Goal: Information Seeking & Learning: Check status

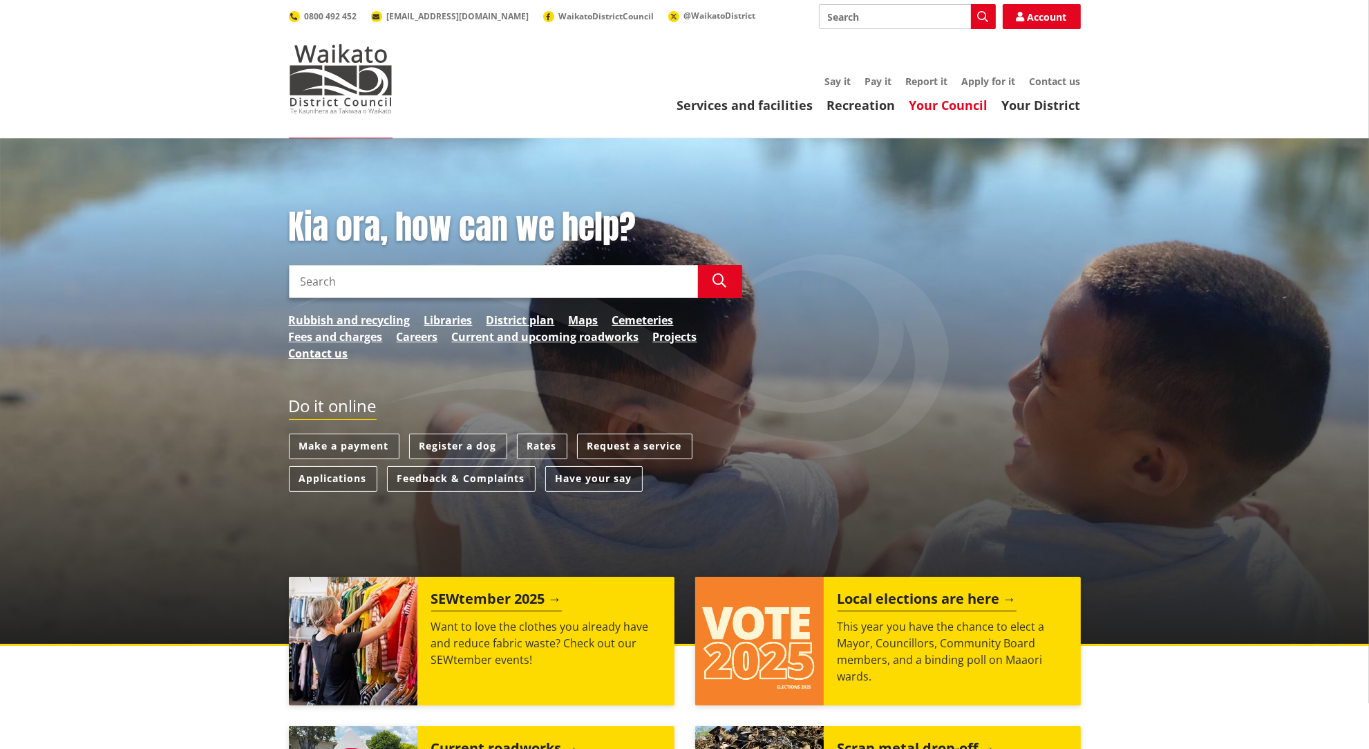
click at [956, 109] on link "Your Council" at bounding box center [949, 105] width 79 height 17
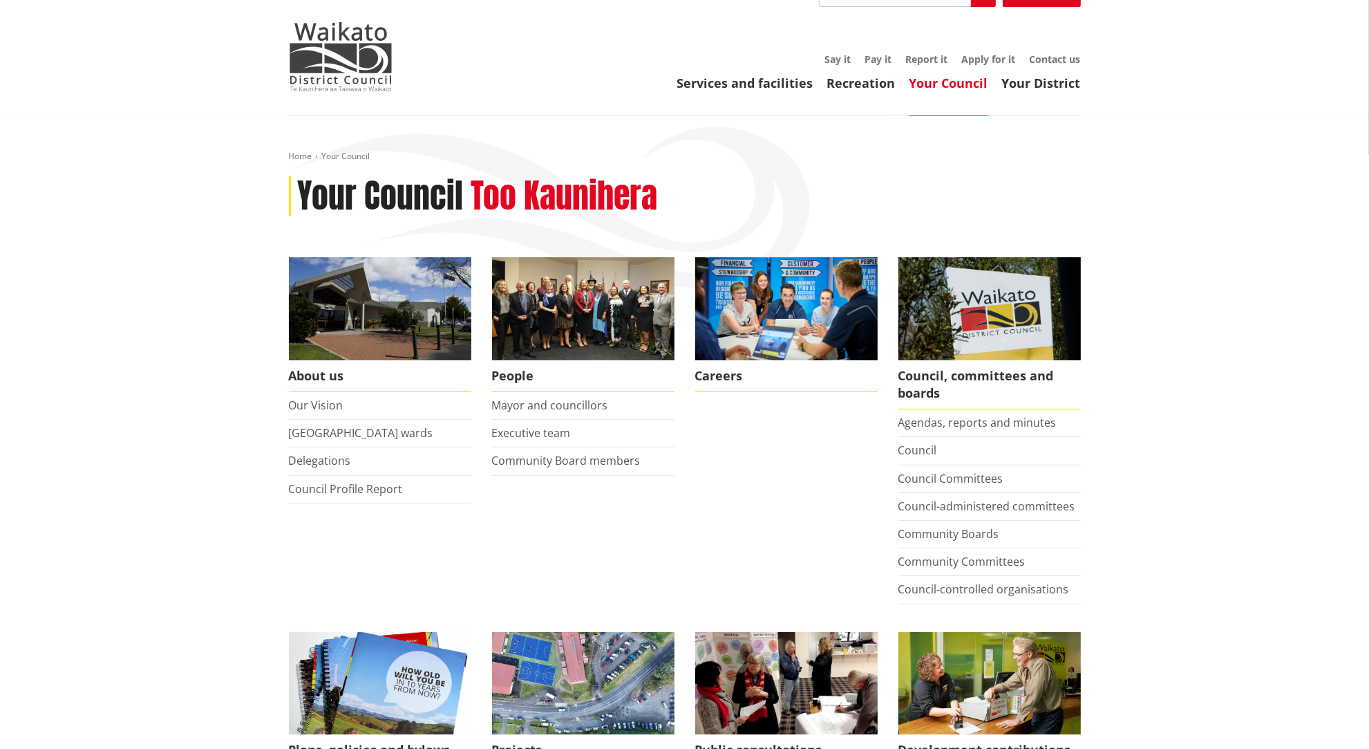
scroll to position [17, 0]
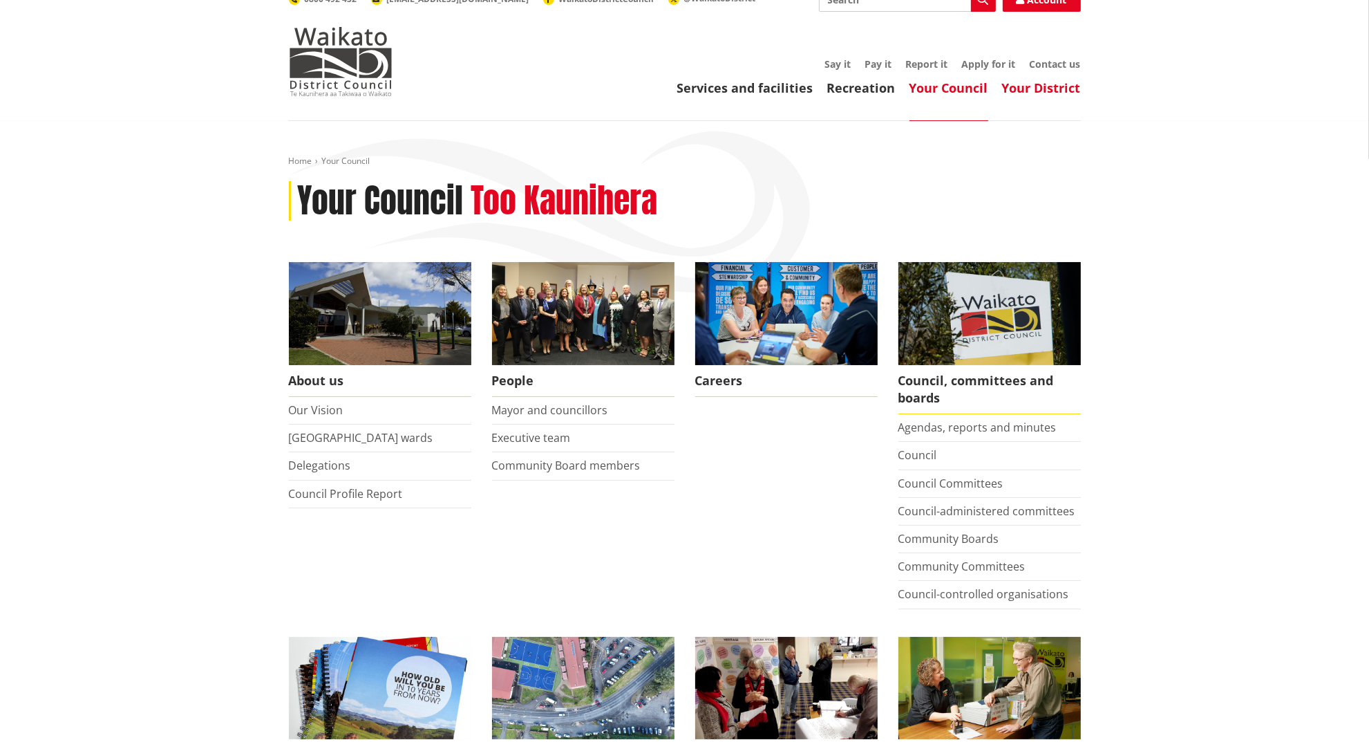
click at [1043, 82] on link "Your District" at bounding box center [1041, 87] width 79 height 17
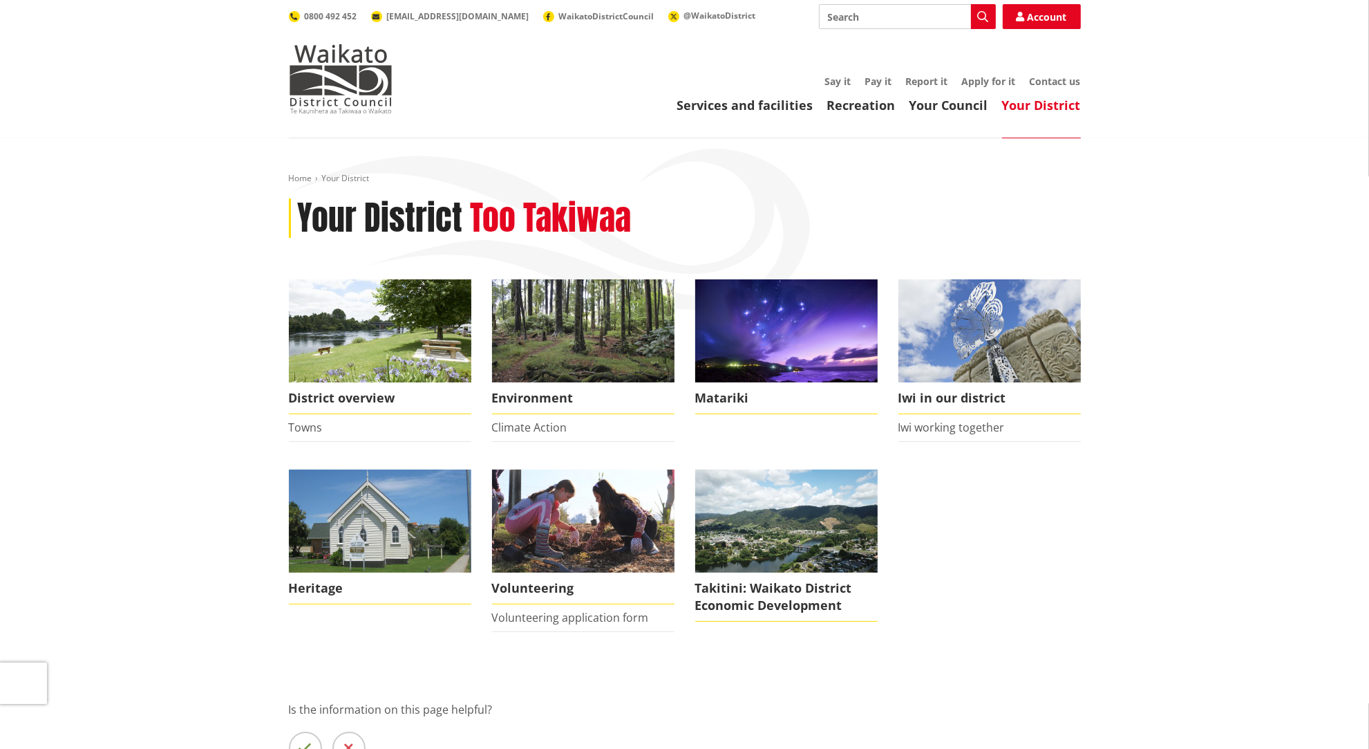
click at [841, 7] on input "Search" at bounding box center [907, 16] width 177 height 25
type input "tracking"
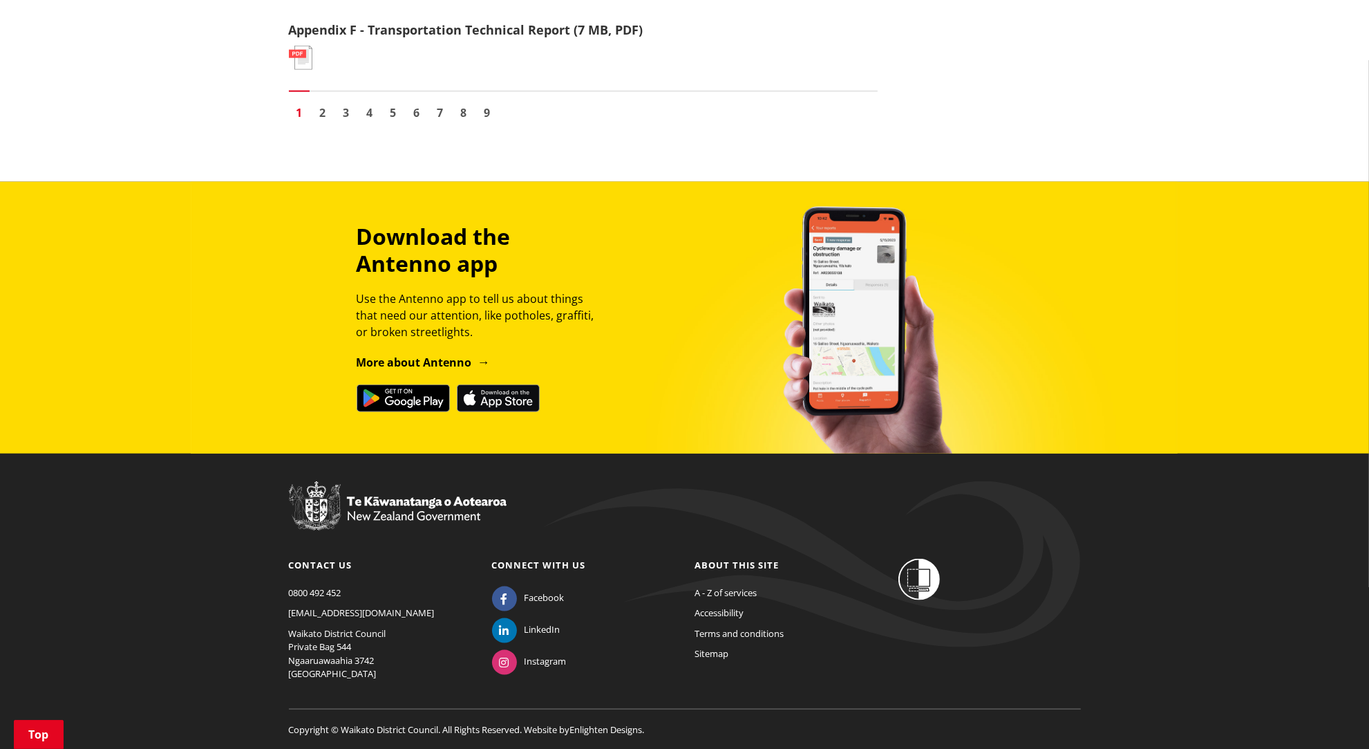
scroll to position [662, 0]
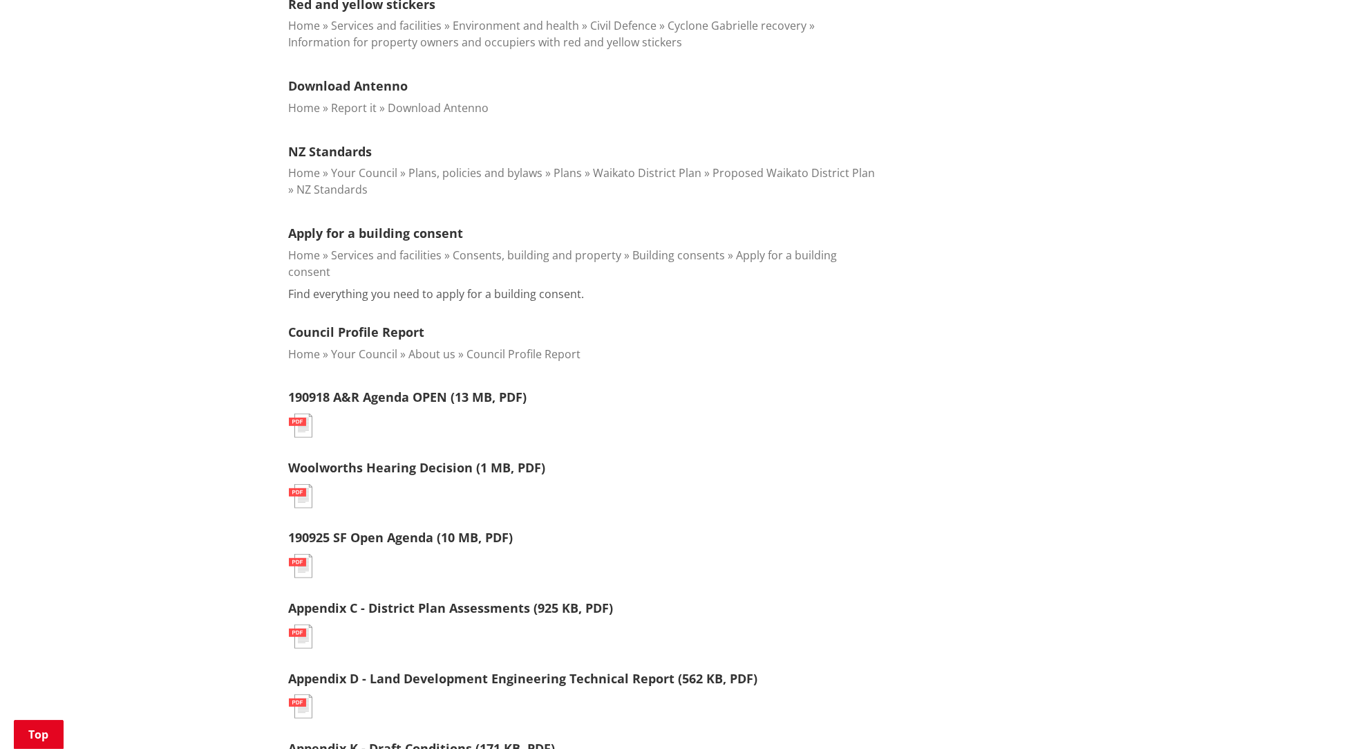
click at [344, 203] on ol "A - Z of services Home About this site A - Z of services An alphabetical listin…" at bounding box center [583, 538] width 589 height 1482
click at [344, 225] on link "Apply for a building consent" at bounding box center [376, 233] width 175 height 17
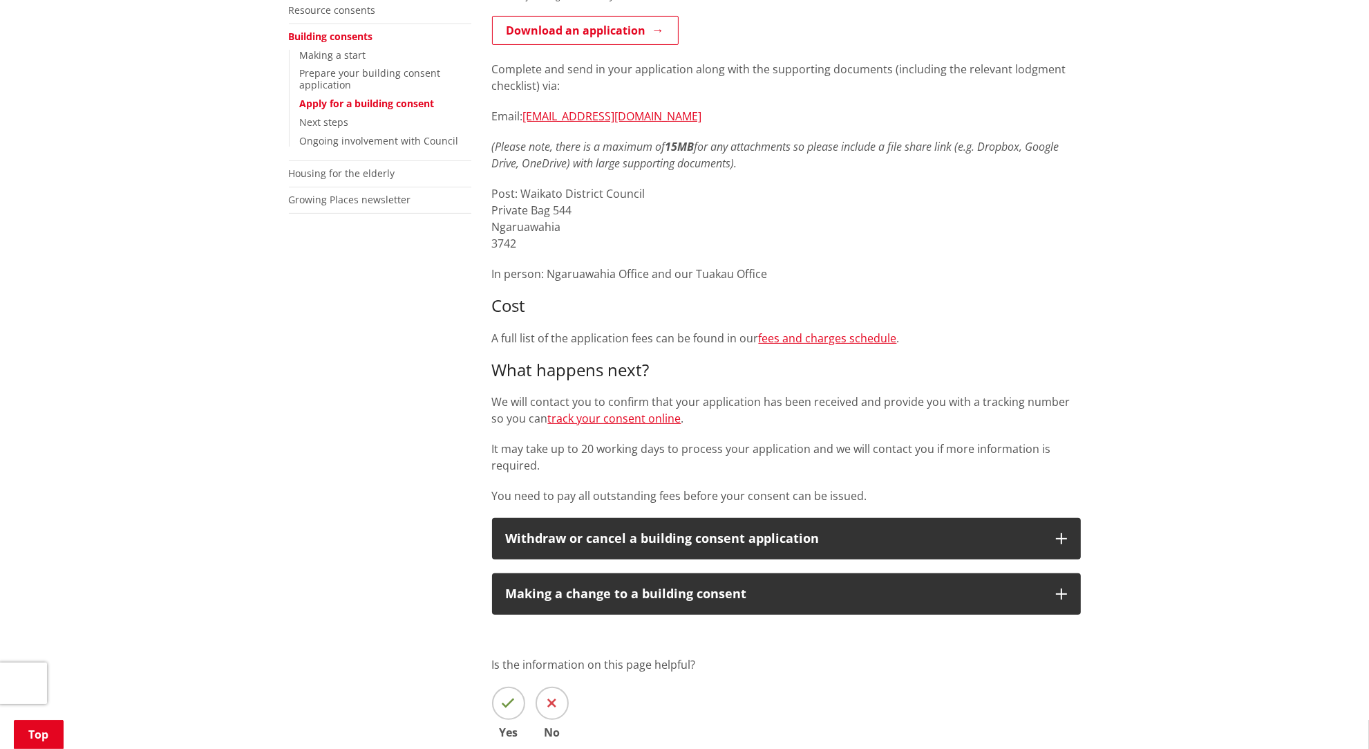
scroll to position [337, 0]
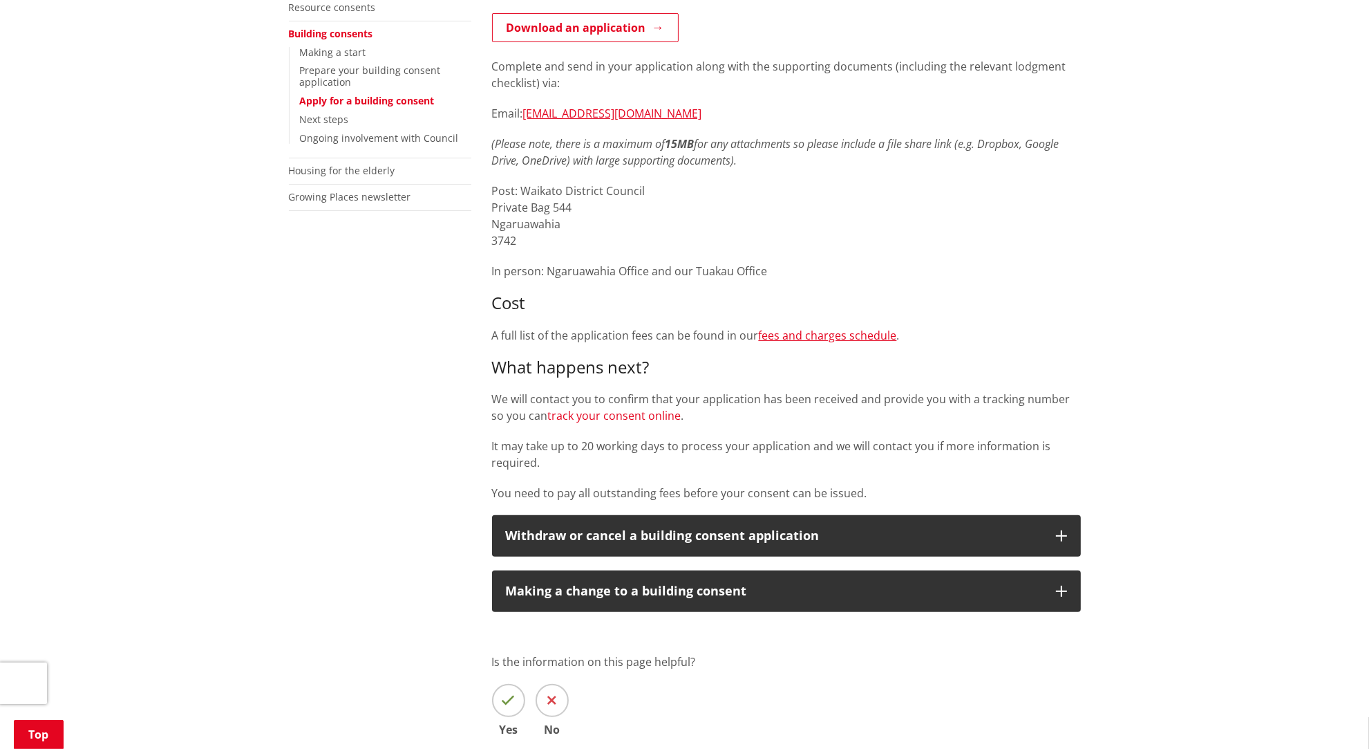
click at [561, 413] on link "track your consent online" at bounding box center [614, 415] width 133 height 15
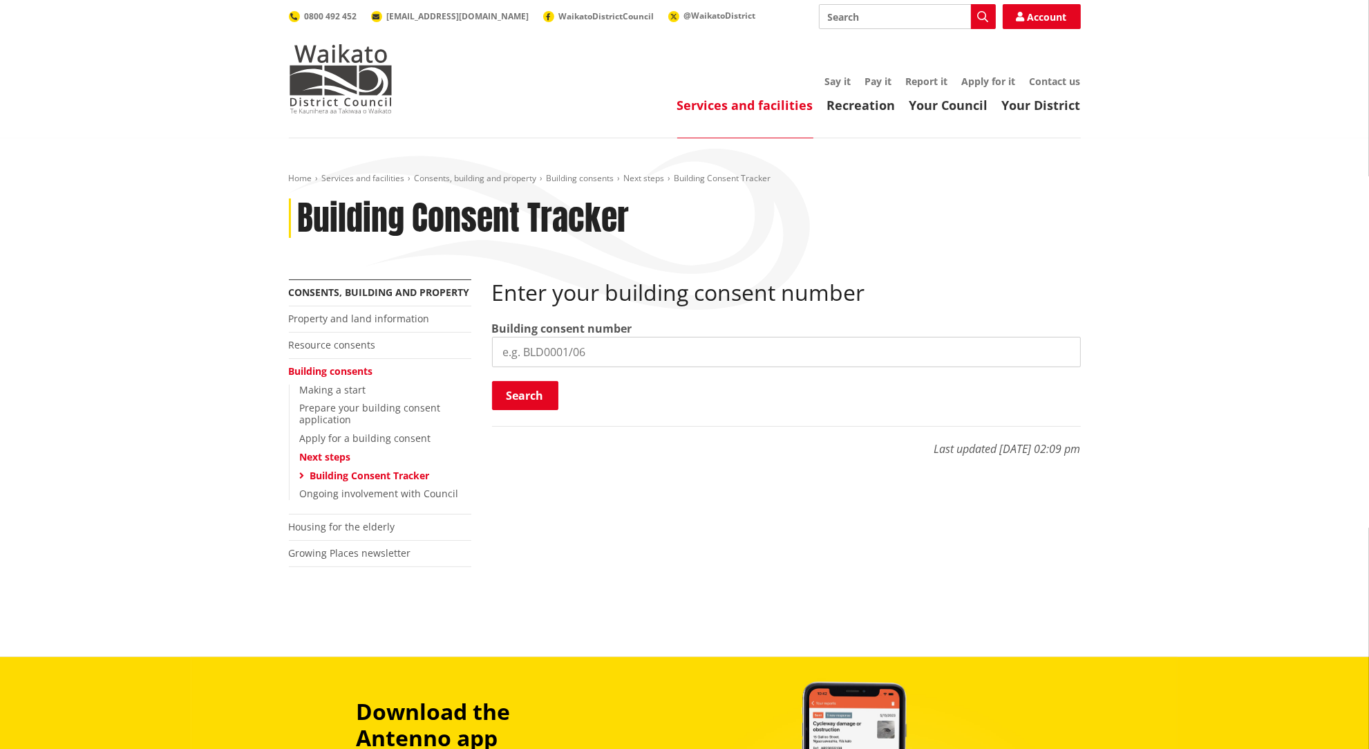
click at [527, 355] on input "search" at bounding box center [786, 352] width 589 height 30
paste input "BLD0187/26"
type input "BLD0187/26"
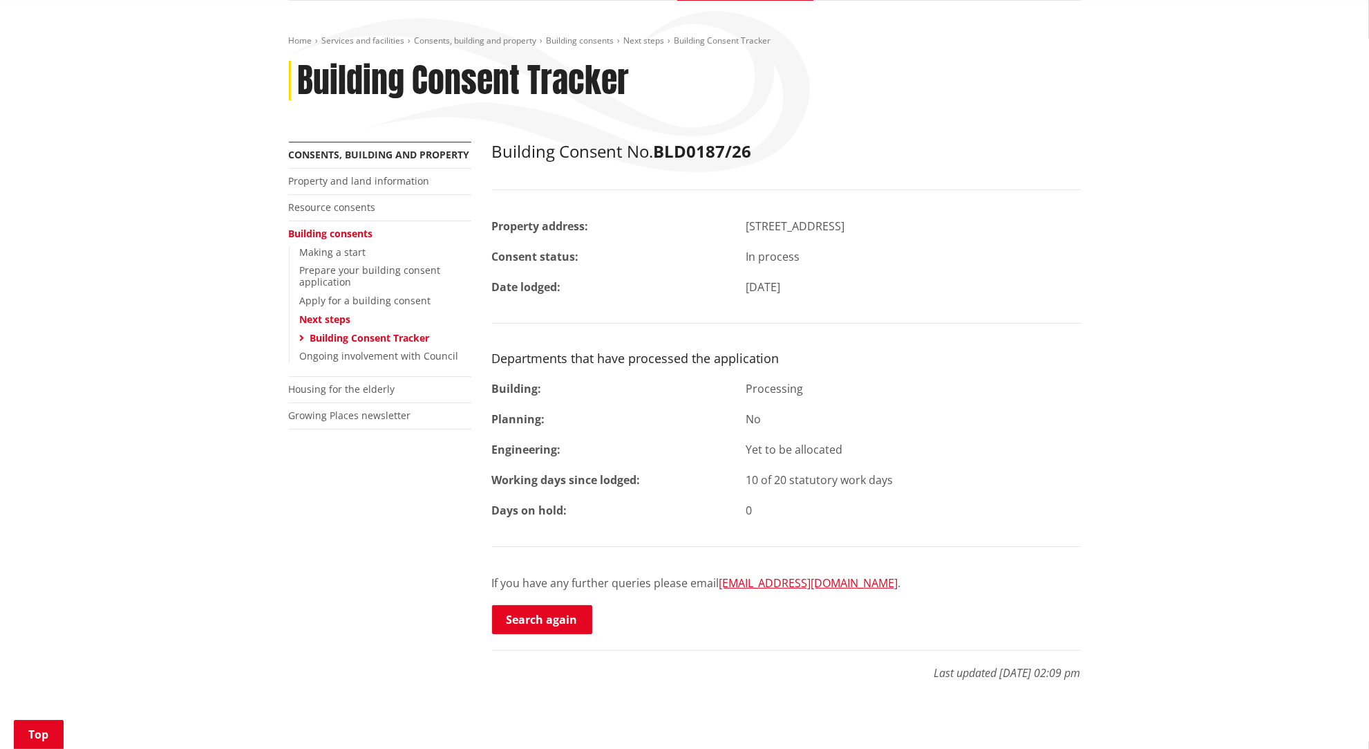
scroll to position [146, 0]
